Goal: Task Accomplishment & Management: Use online tool/utility

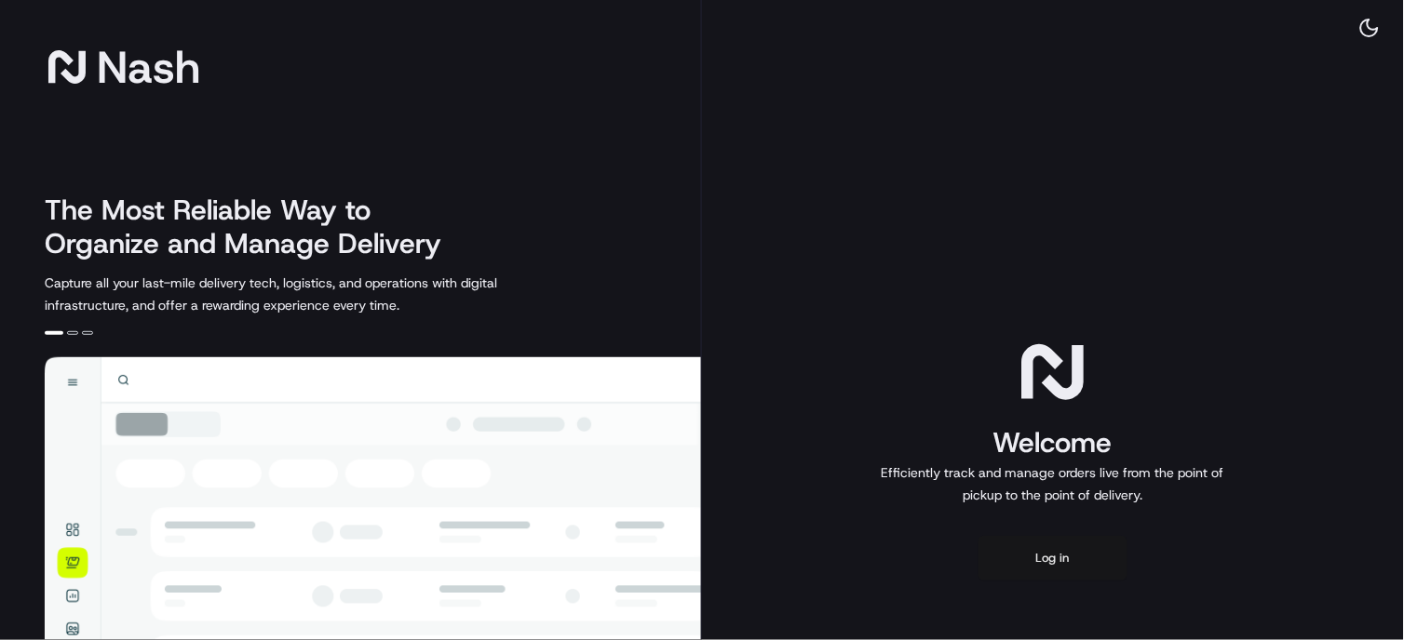
click at [1028, 554] on button "Log in" at bounding box center [1052, 558] width 149 height 45
